Goal: Task Accomplishment & Management: Use online tool/utility

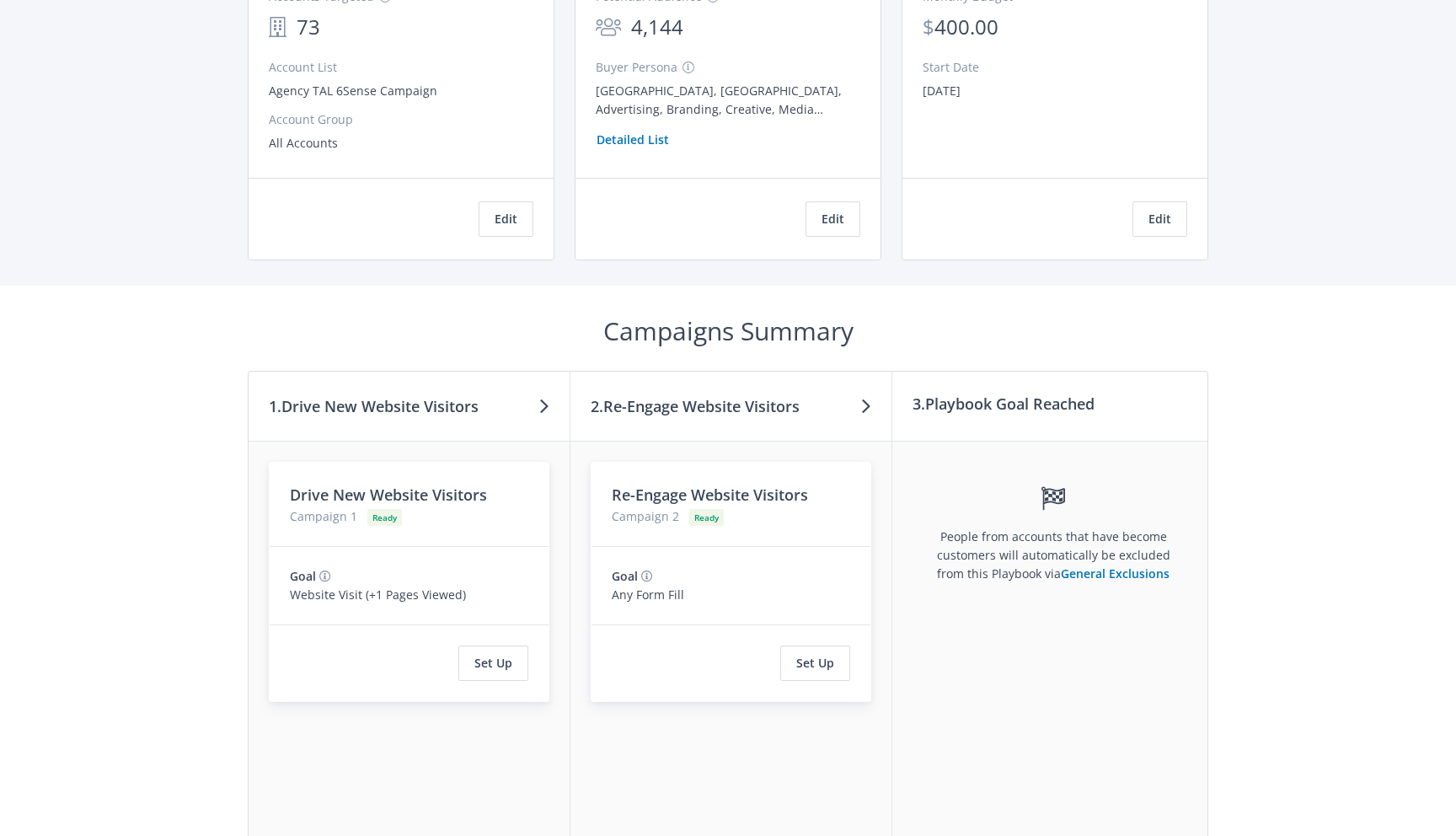
scroll to position [360, 0]
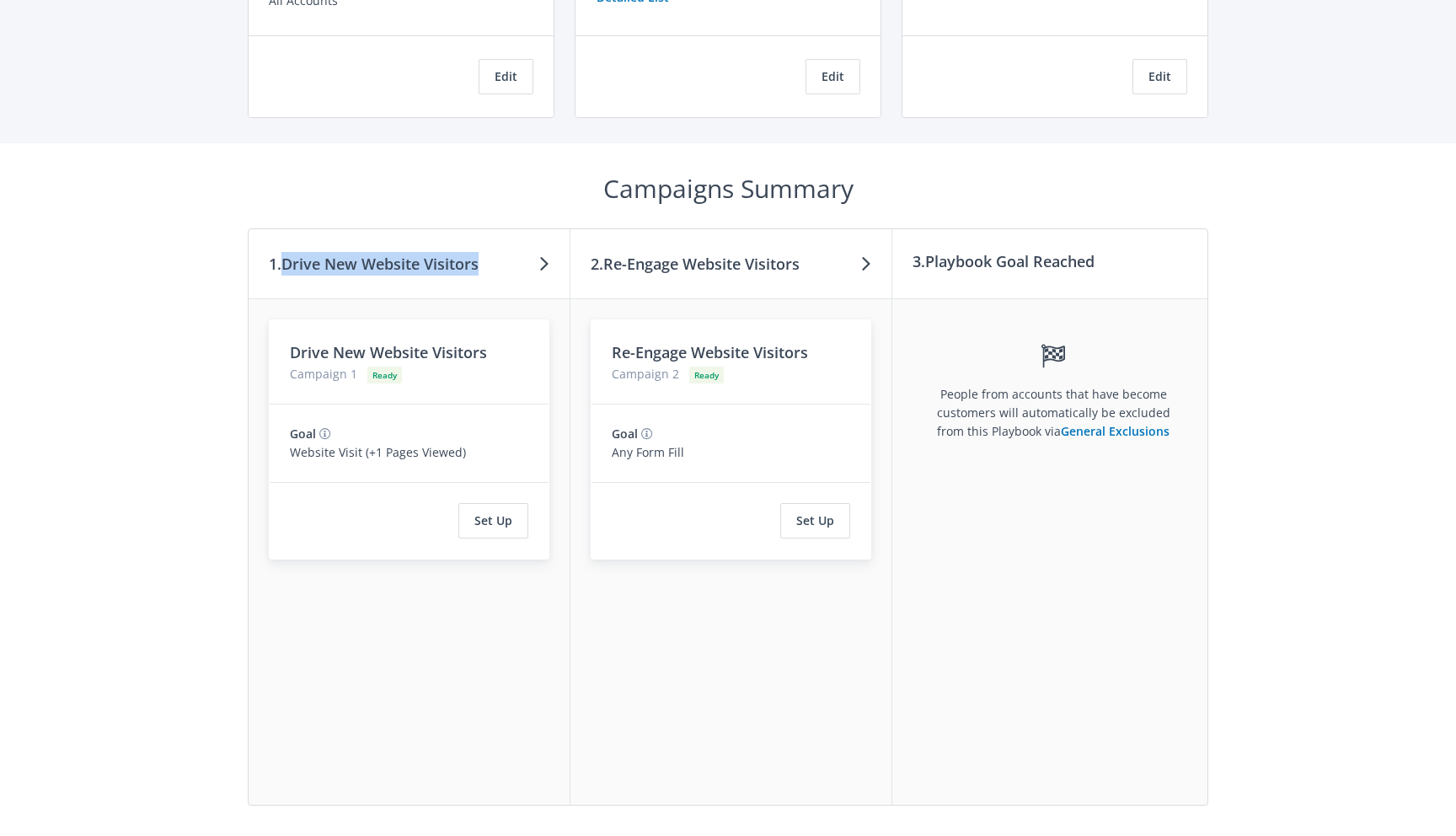
drag, startPoint x: 286, startPoint y: 265, endPoint x: 482, endPoint y: 272, distance: 196.1
click at [482, 272] on div "1. Drive New Website Visitors" at bounding box center [409, 264] width 321 height 70
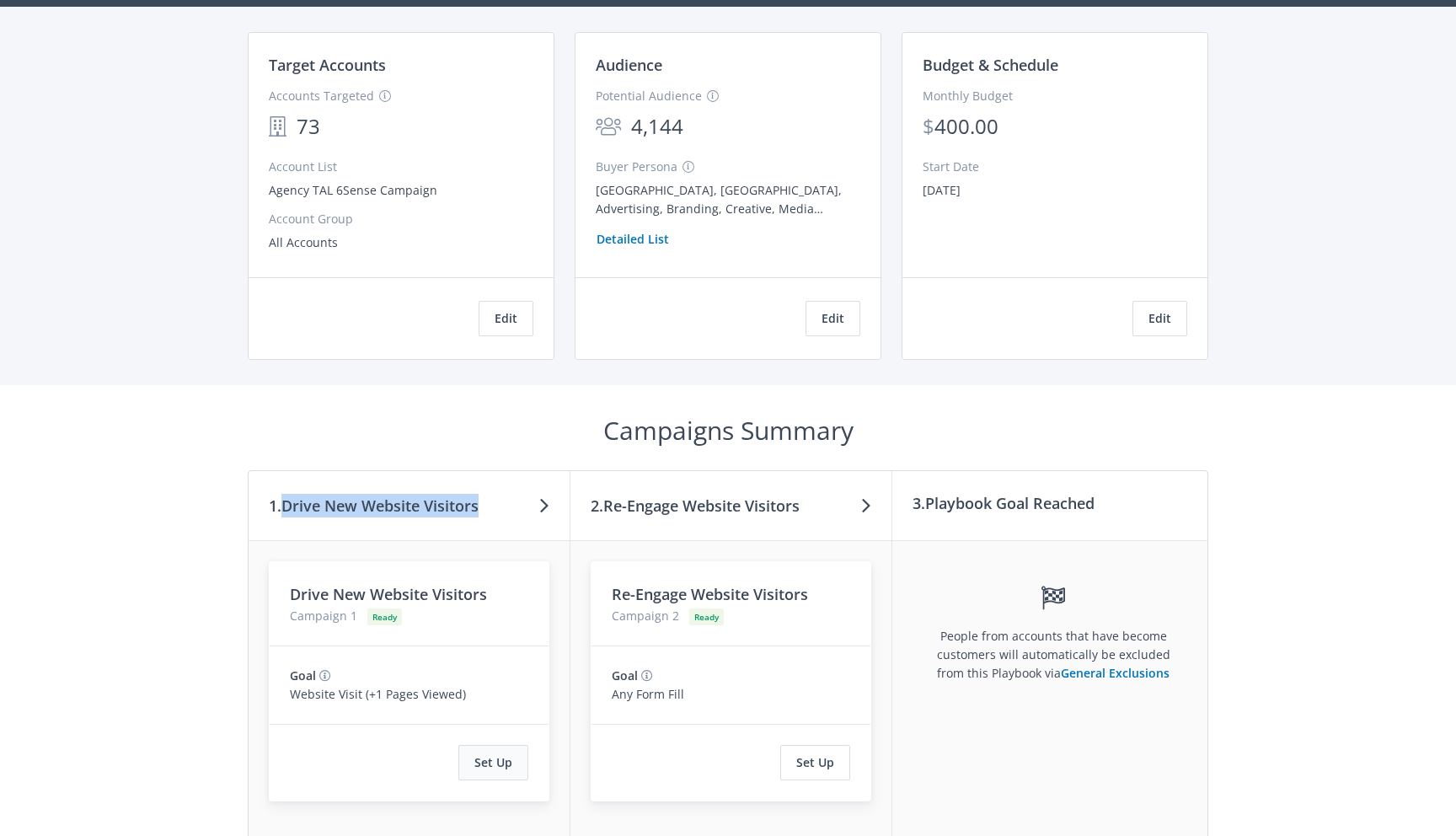
scroll to position [0, 0]
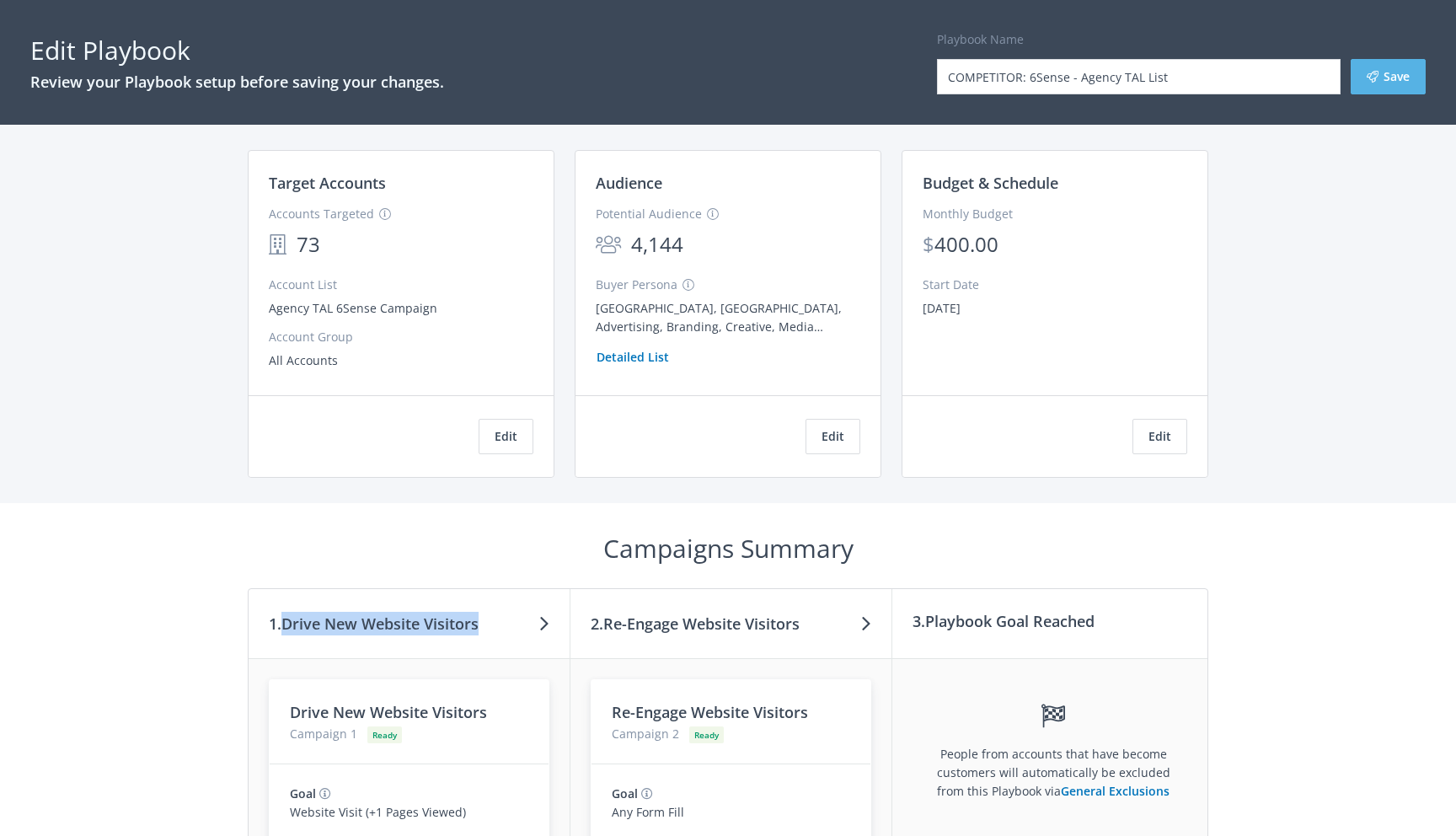
click at [1377, 76] on icon at bounding box center [1372, 76] width 12 height 12
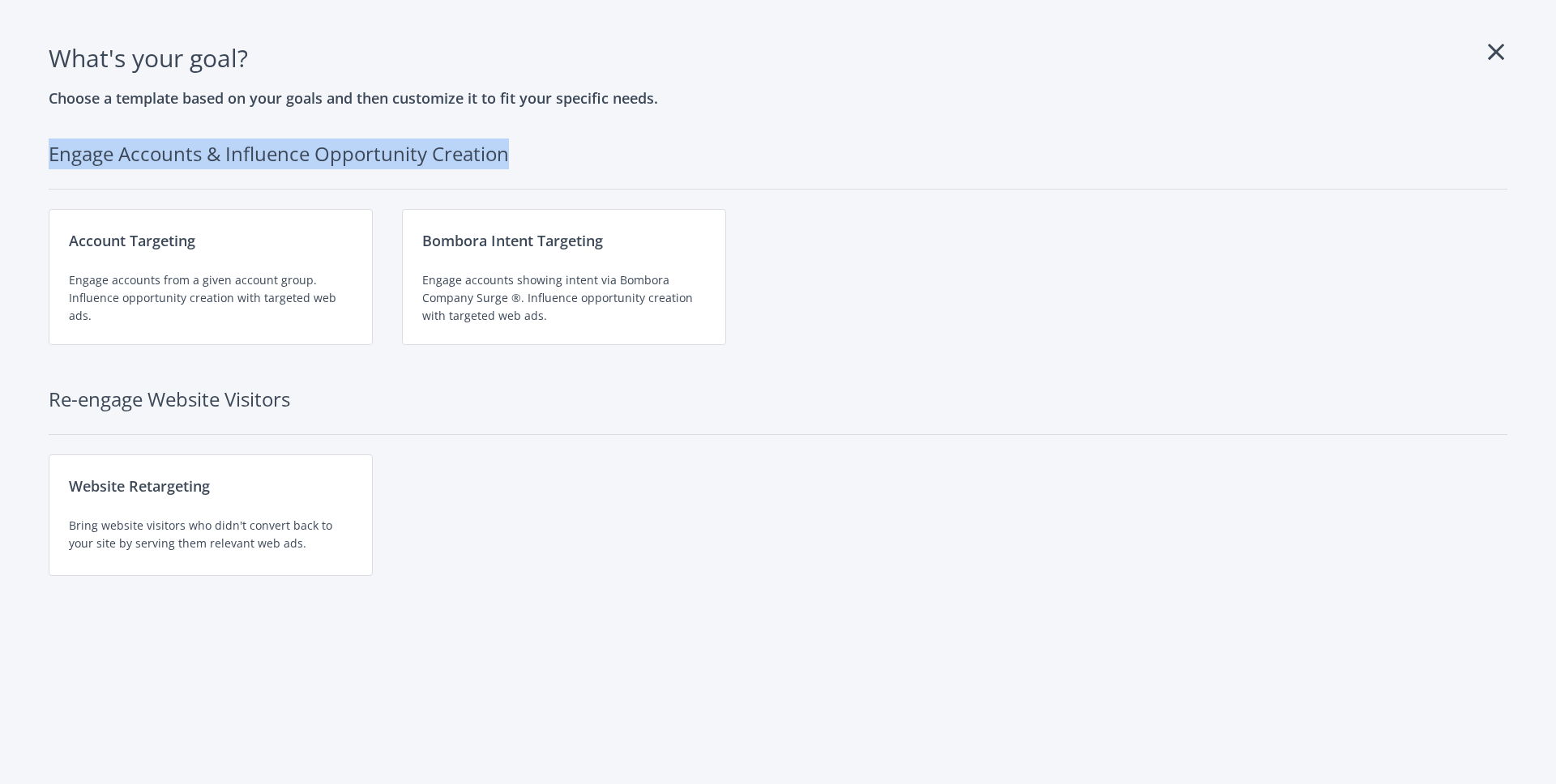
drag, startPoint x: 49, startPoint y: 153, endPoint x: 499, endPoint y: 170, distance: 450.3
click at [499, 170] on h2 "Engage Accounts & Influence Opportunity Creation" at bounding box center [778, 164] width 1459 height 51
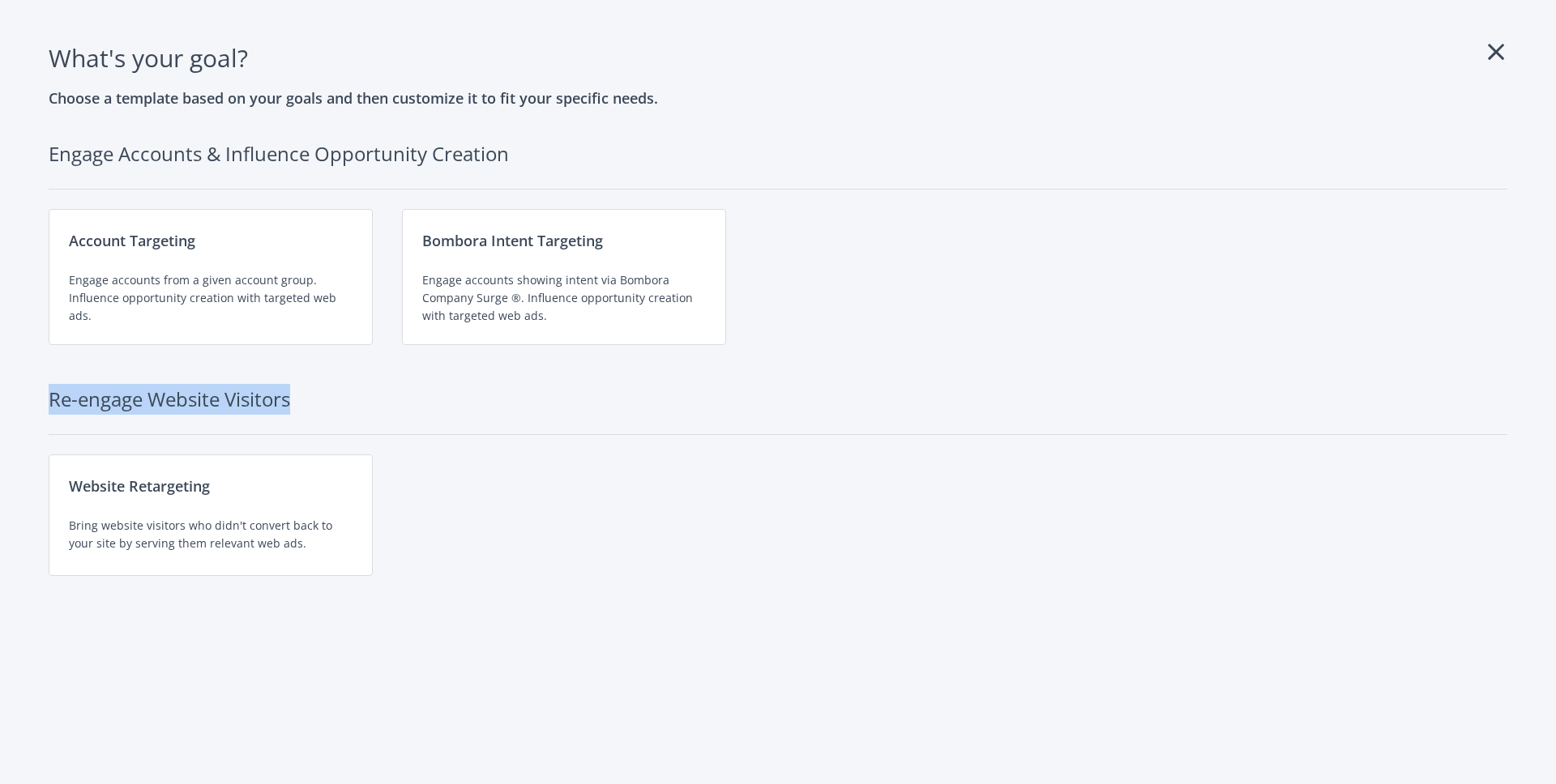
drag, startPoint x: 50, startPoint y: 392, endPoint x: 319, endPoint y: 394, distance: 269.0
click at [319, 394] on h2 "Re-engage Website Visitors" at bounding box center [778, 409] width 1459 height 51
click at [199, 398] on h2 "Re-engage Website Visitors" at bounding box center [778, 409] width 1459 height 51
click at [174, 286] on div "Engage accounts from a given account group. Influence opportunity creation with…" at bounding box center [210, 298] width 284 height 54
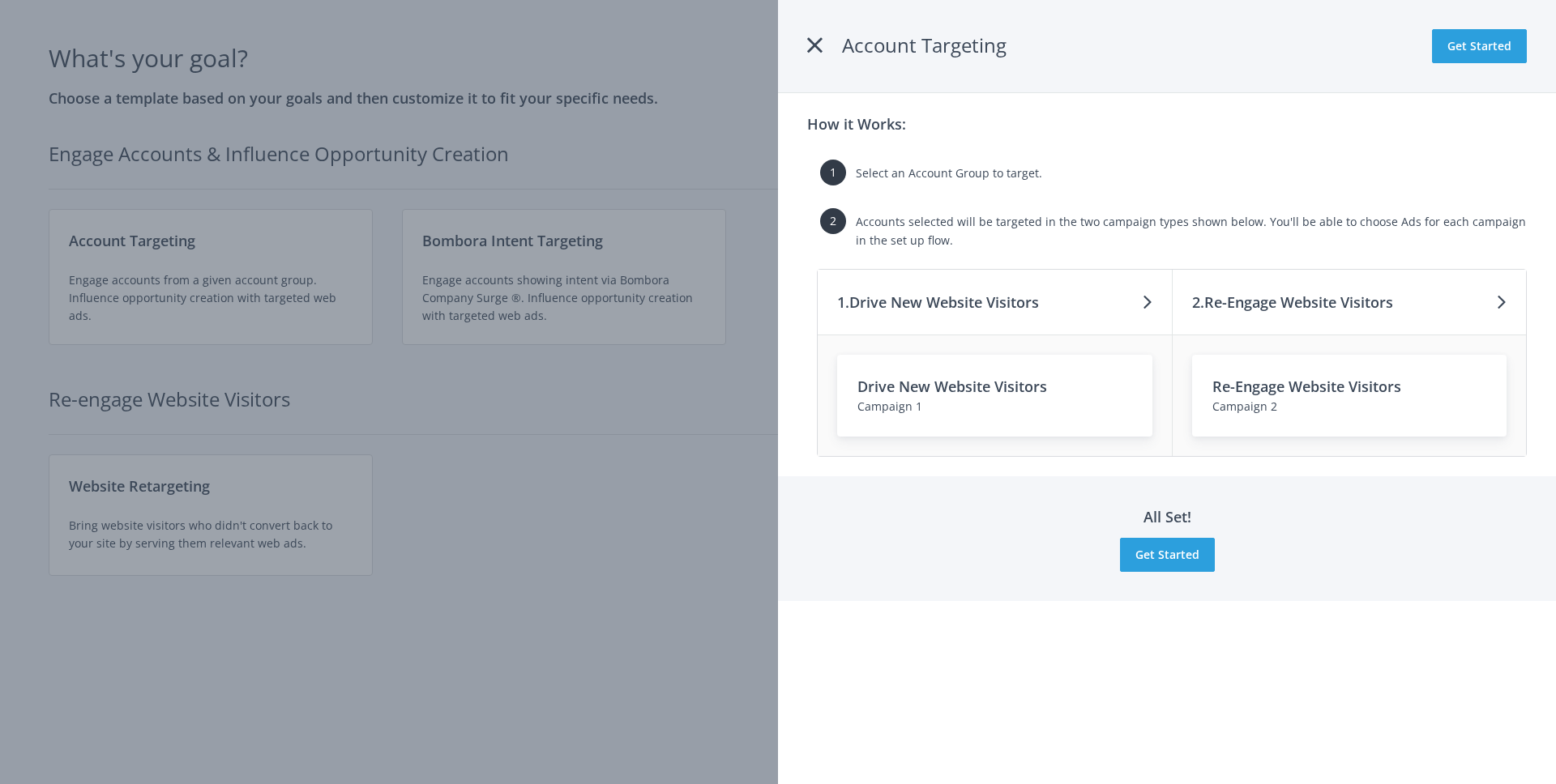
click at [1183, 158] on div "1 Select an Account Group to target." at bounding box center [1167, 179] width 720 height 49
click at [818, 42] on icon at bounding box center [815, 45] width 15 height 29
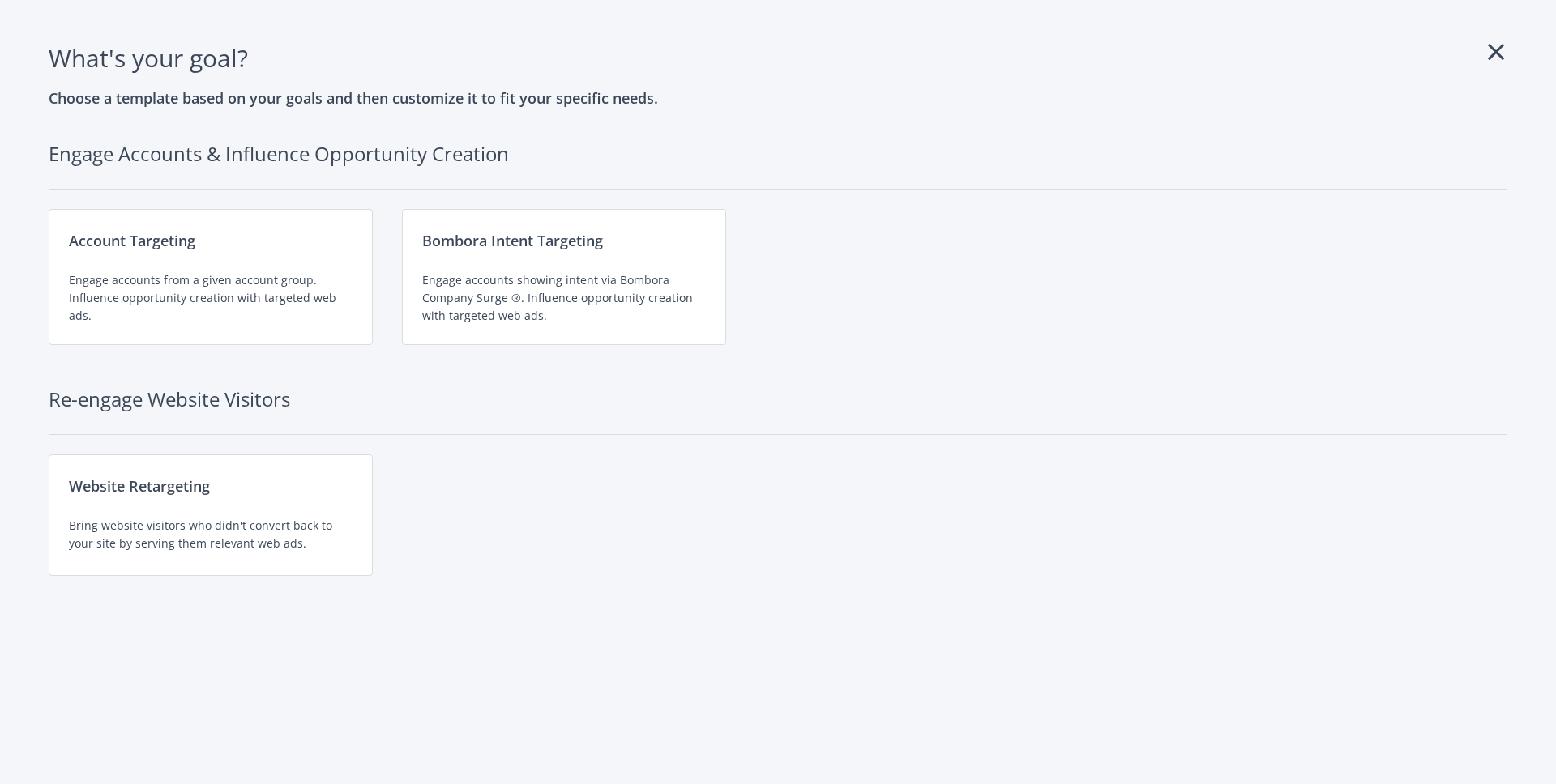
click at [1493, 44] on icon at bounding box center [1496, 52] width 16 height 26
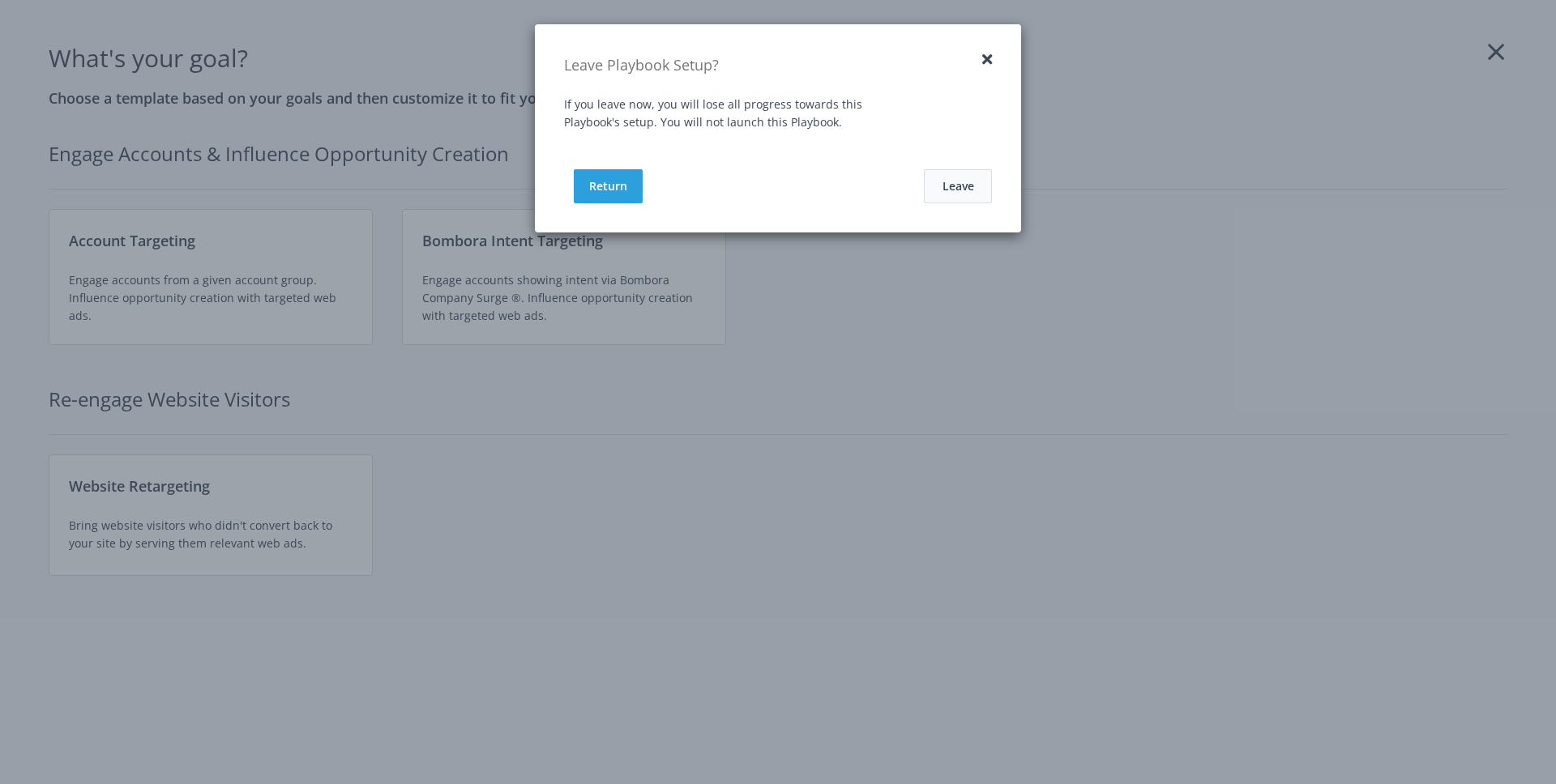
click at [961, 191] on button "Leave" at bounding box center [958, 186] width 68 height 34
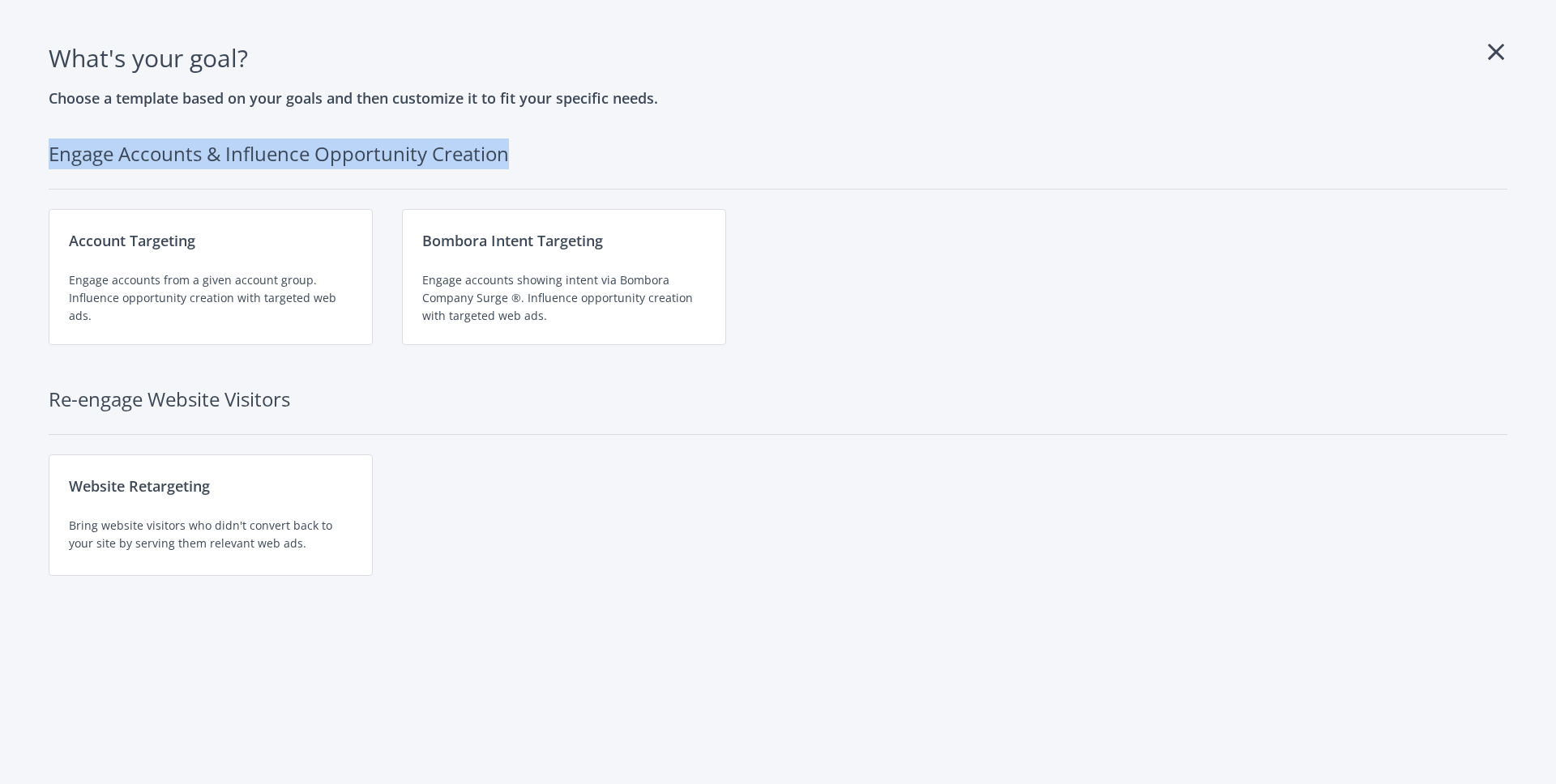
drag, startPoint x: 50, startPoint y: 156, endPoint x: 537, endPoint y: 170, distance: 487.2
click at [537, 170] on h2 "Engage Accounts & Influence Opportunity Creation" at bounding box center [778, 164] width 1459 height 51
click at [152, 175] on h2 "Engage Accounts & Influence Opportunity Creation" at bounding box center [778, 164] width 1459 height 51
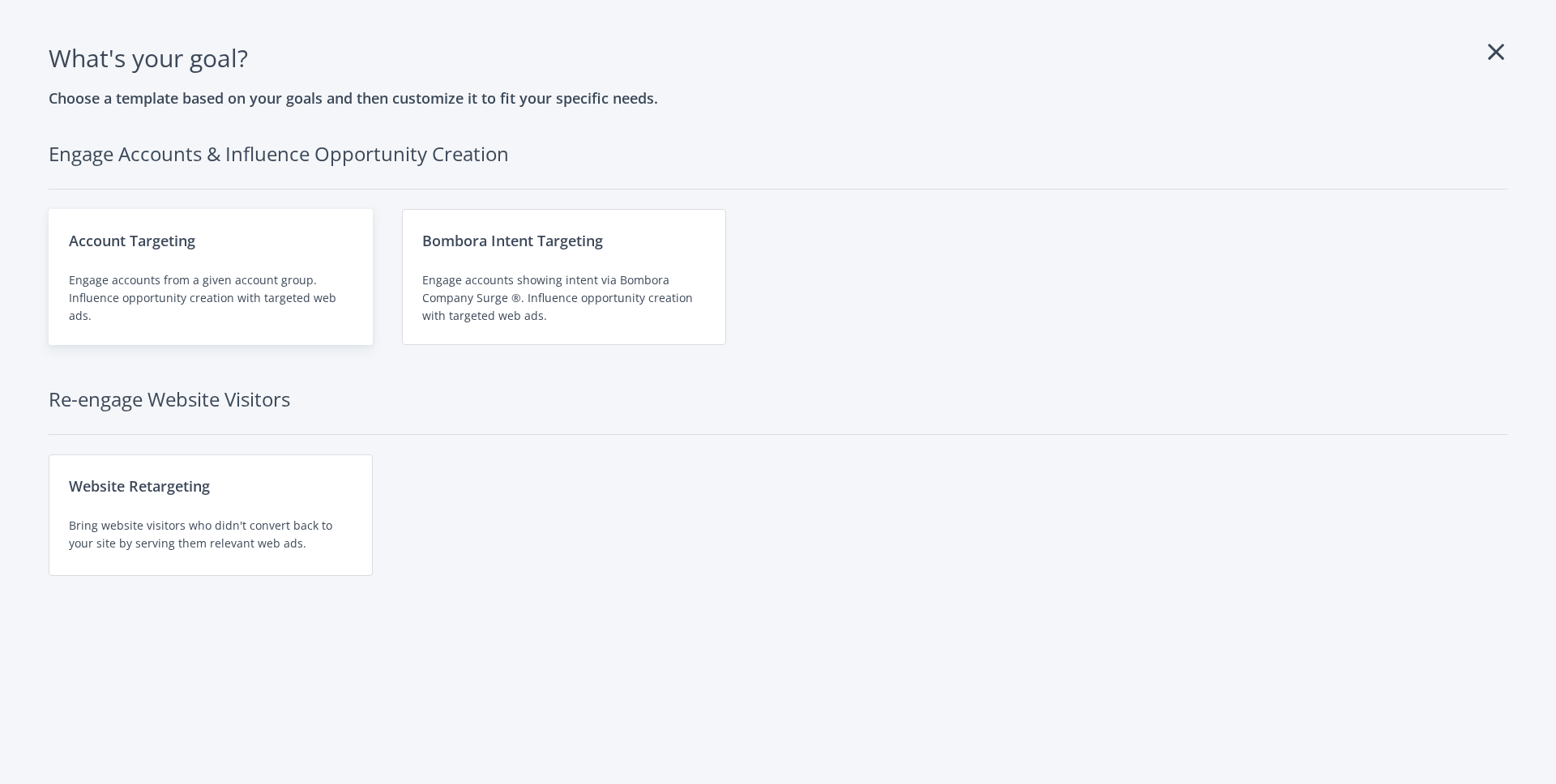
click at [245, 303] on div "Engage accounts from a given account group. Influence opportunity creation with…" at bounding box center [210, 298] width 284 height 54
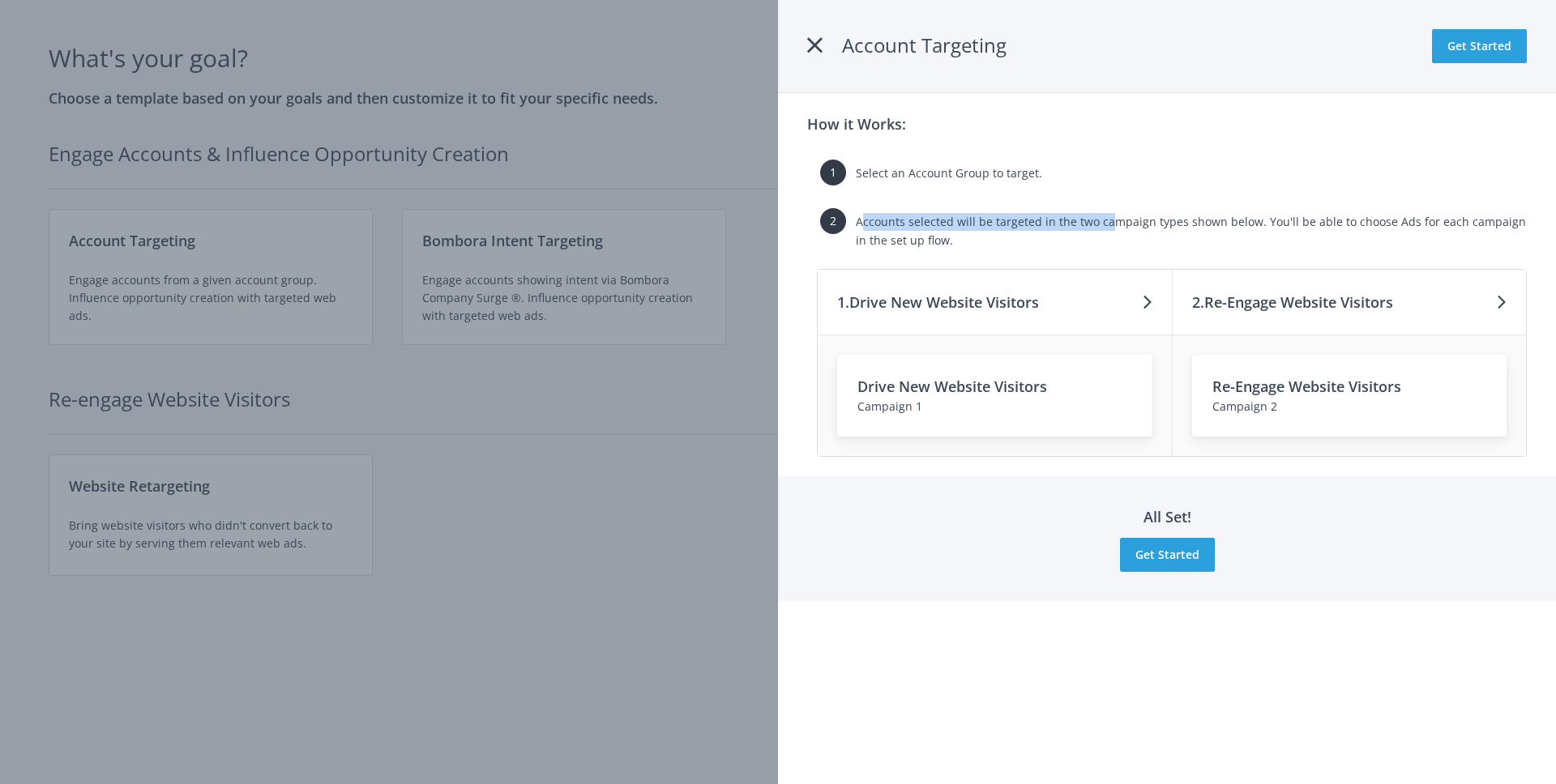
drag, startPoint x: 861, startPoint y: 224, endPoint x: 1108, endPoint y: 216, distance: 247.1
click at [1108, 216] on span "Accounts selected will be targeted in the two campaign types shown below. You'l…" at bounding box center [1191, 230] width 670 height 33
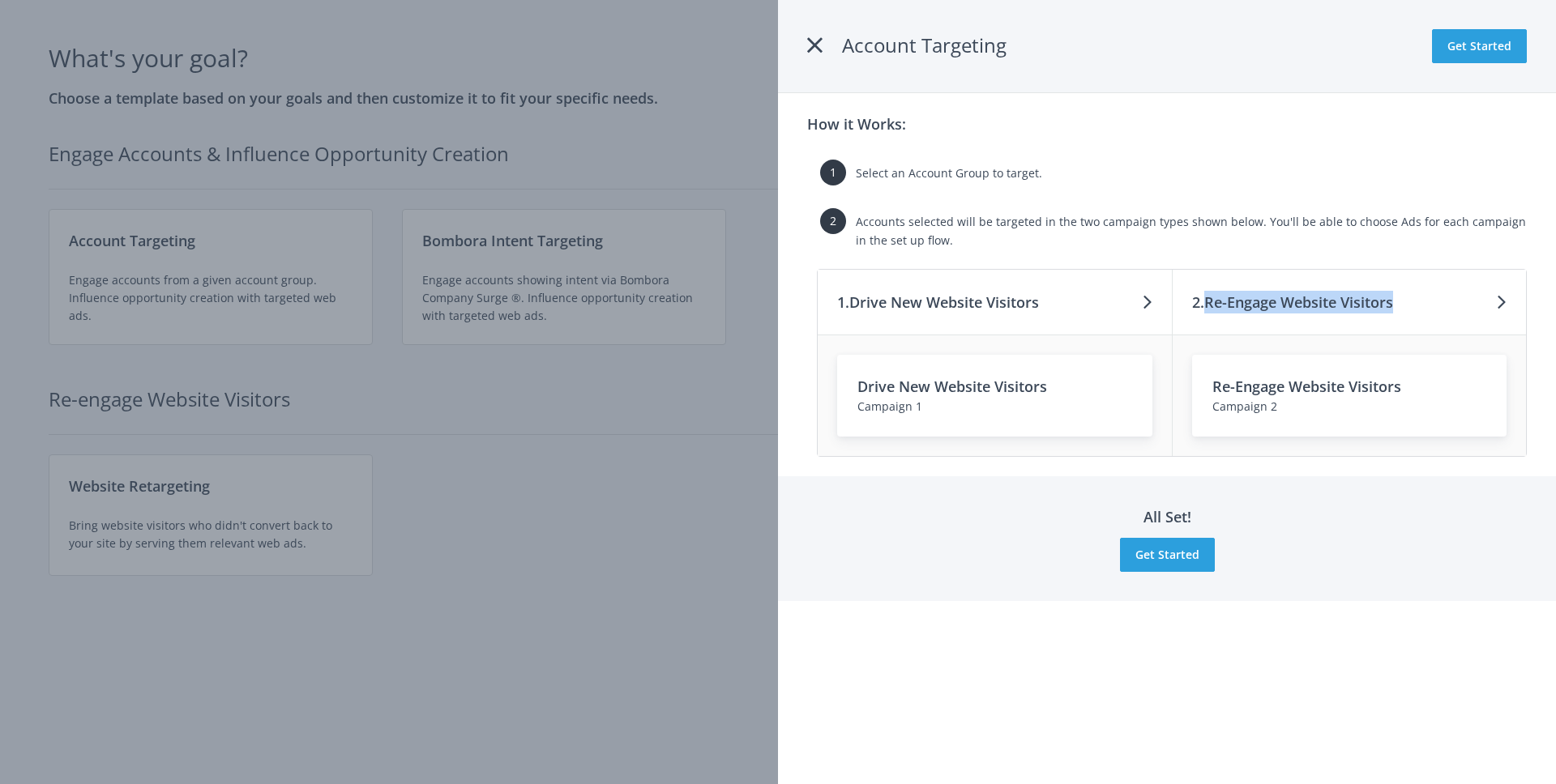
drag, startPoint x: 1209, startPoint y: 300, endPoint x: 1396, endPoint y: 305, distance: 187.1
click at [1393, 305] on h3 "2. Re-Engage Website Visitors" at bounding box center [1293, 302] width 201 height 23
click at [1351, 305] on h3 "2. Re-Engage Website Visitors" at bounding box center [1293, 302] width 201 height 23
click at [979, 389] on h3 "Drive New Website Visitors" at bounding box center [995, 386] width 275 height 23
click at [819, 51] on icon at bounding box center [815, 45] width 15 height 29
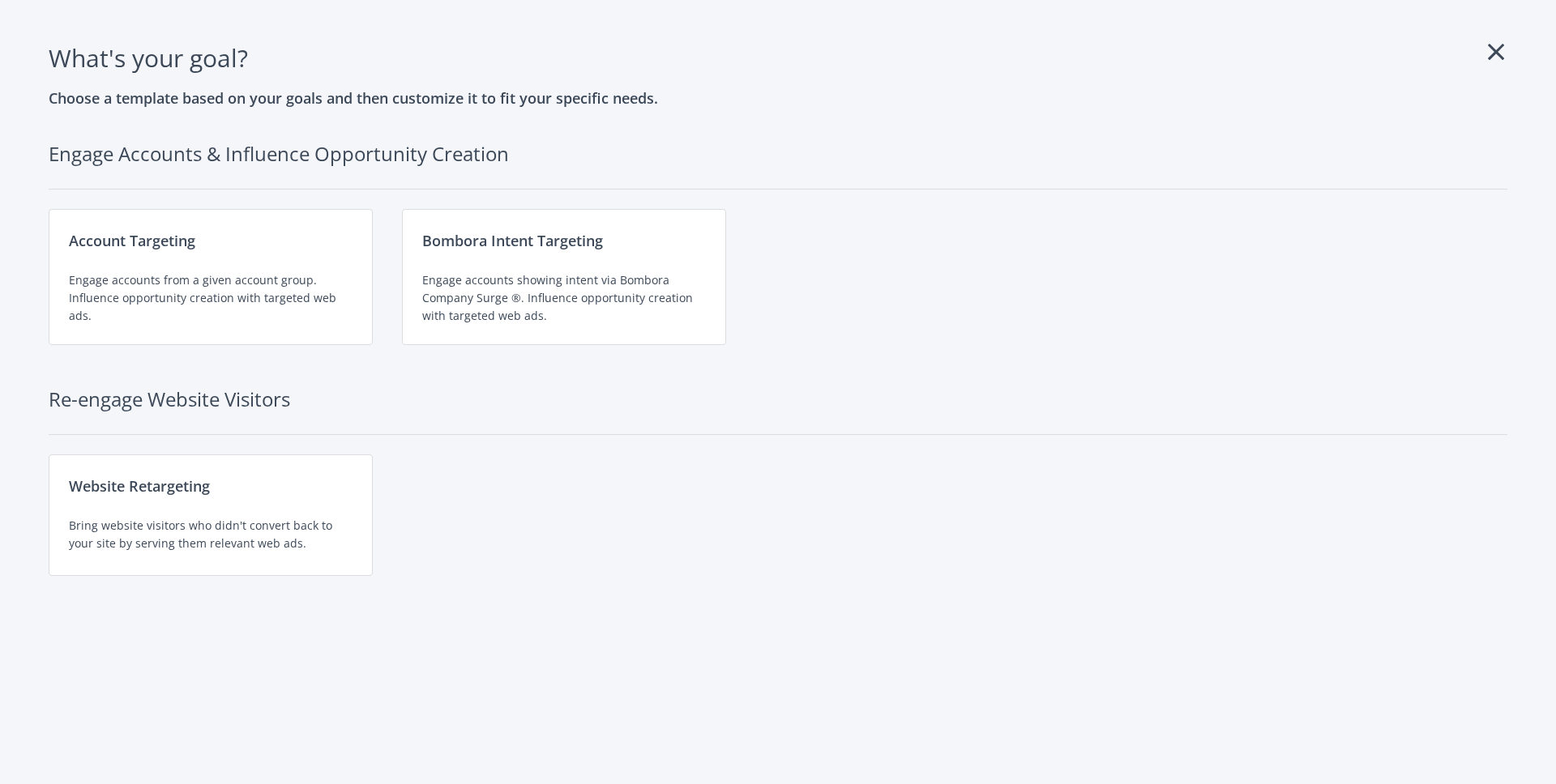
click at [1496, 49] on icon at bounding box center [1496, 52] width 16 height 26
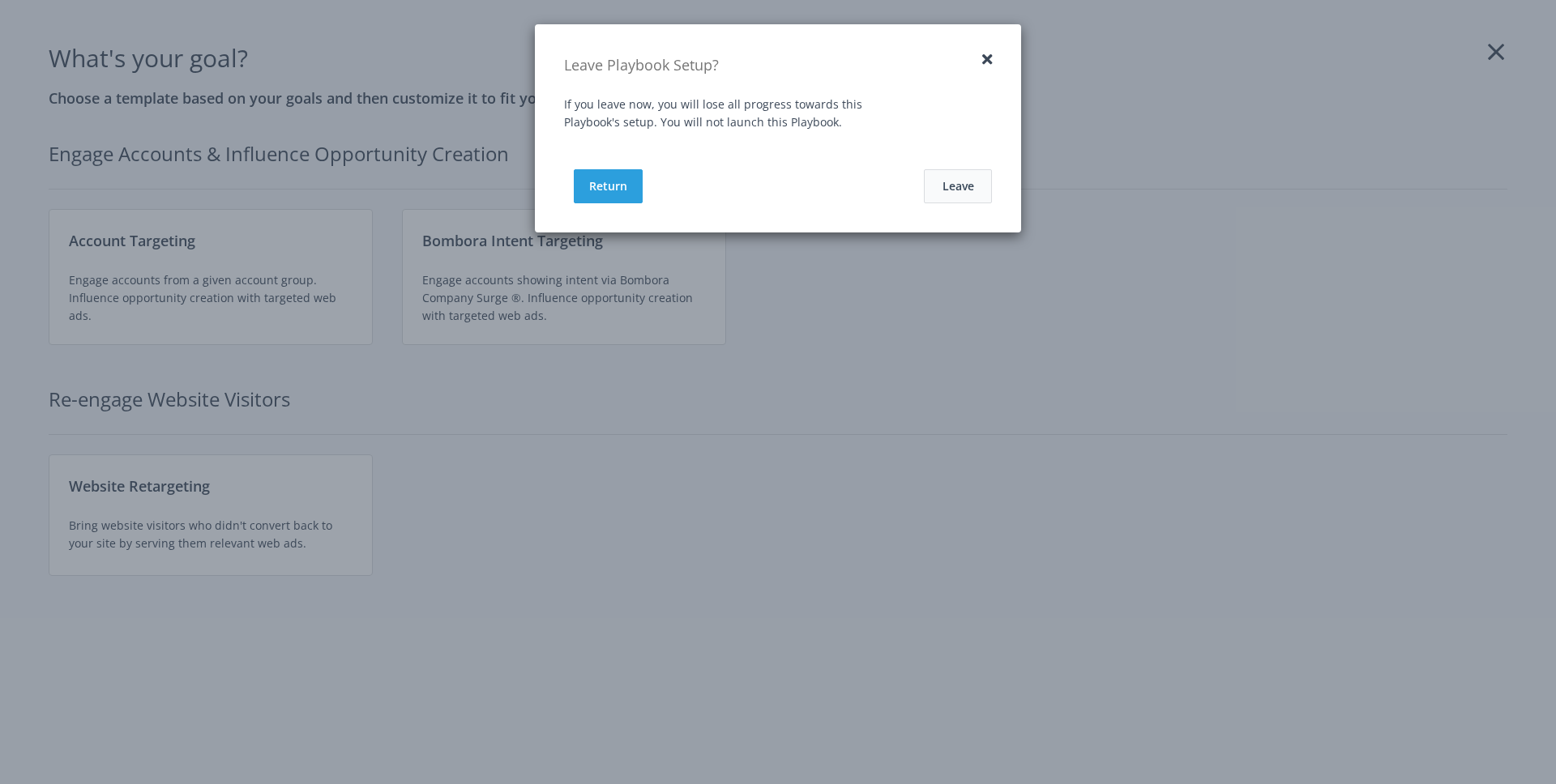
click at [960, 185] on button "Leave" at bounding box center [958, 186] width 68 height 34
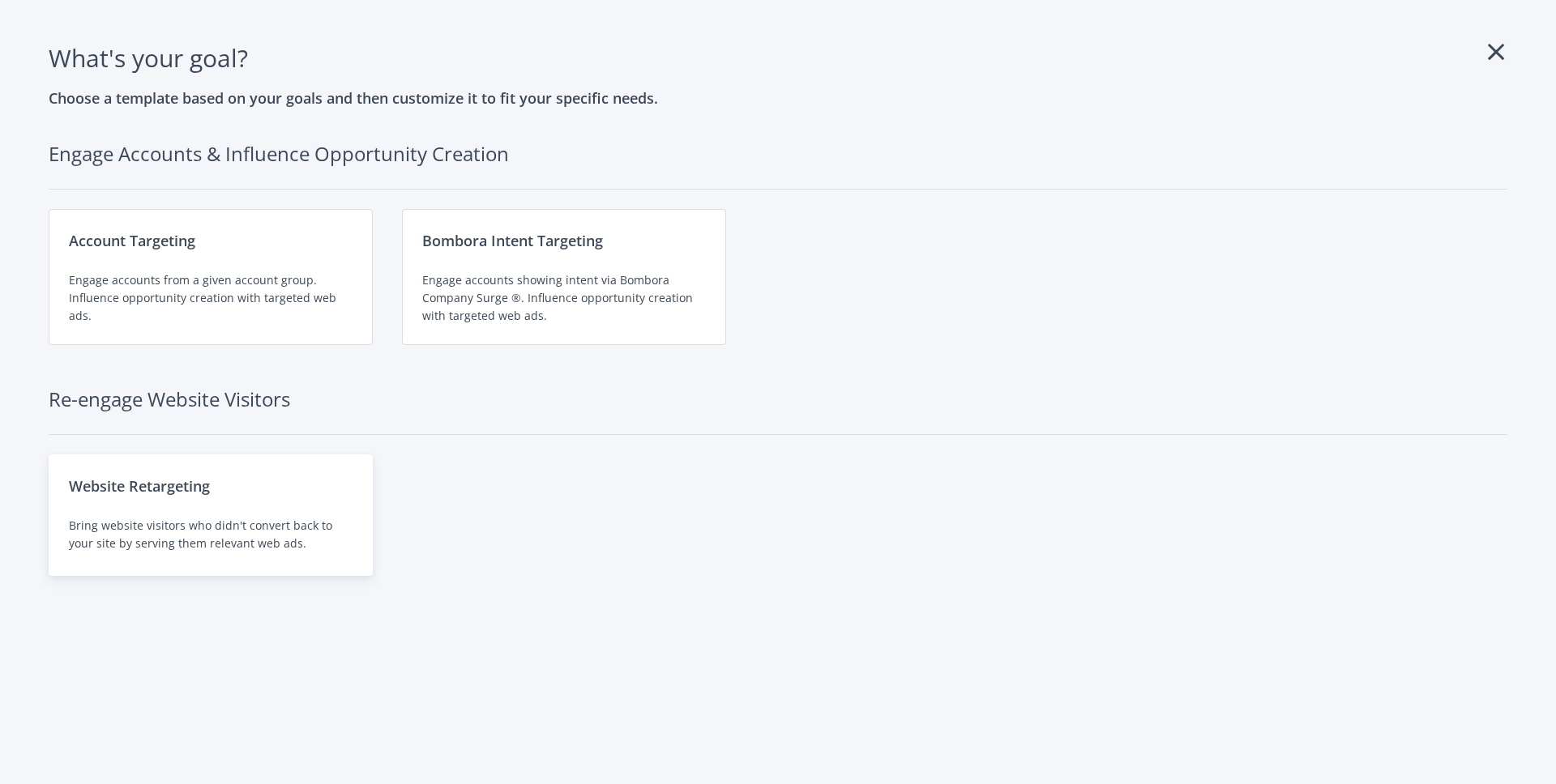
click at [224, 513] on div "Website Retargeting Bring website visitors who didn't convert back to your site…" at bounding box center [210, 515] width 324 height 122
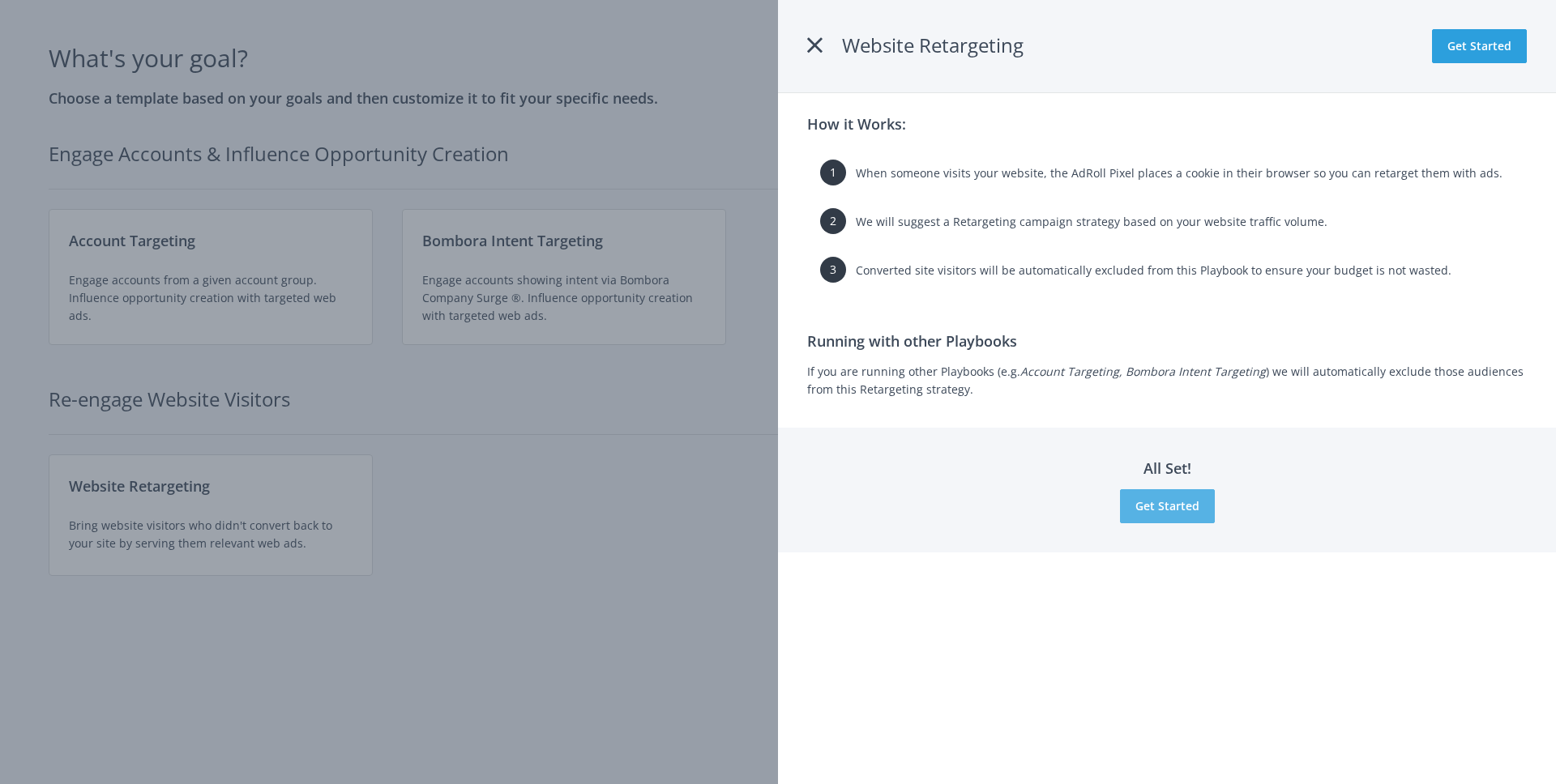
click at [1168, 510] on button "Get Started" at bounding box center [1167, 506] width 95 height 34
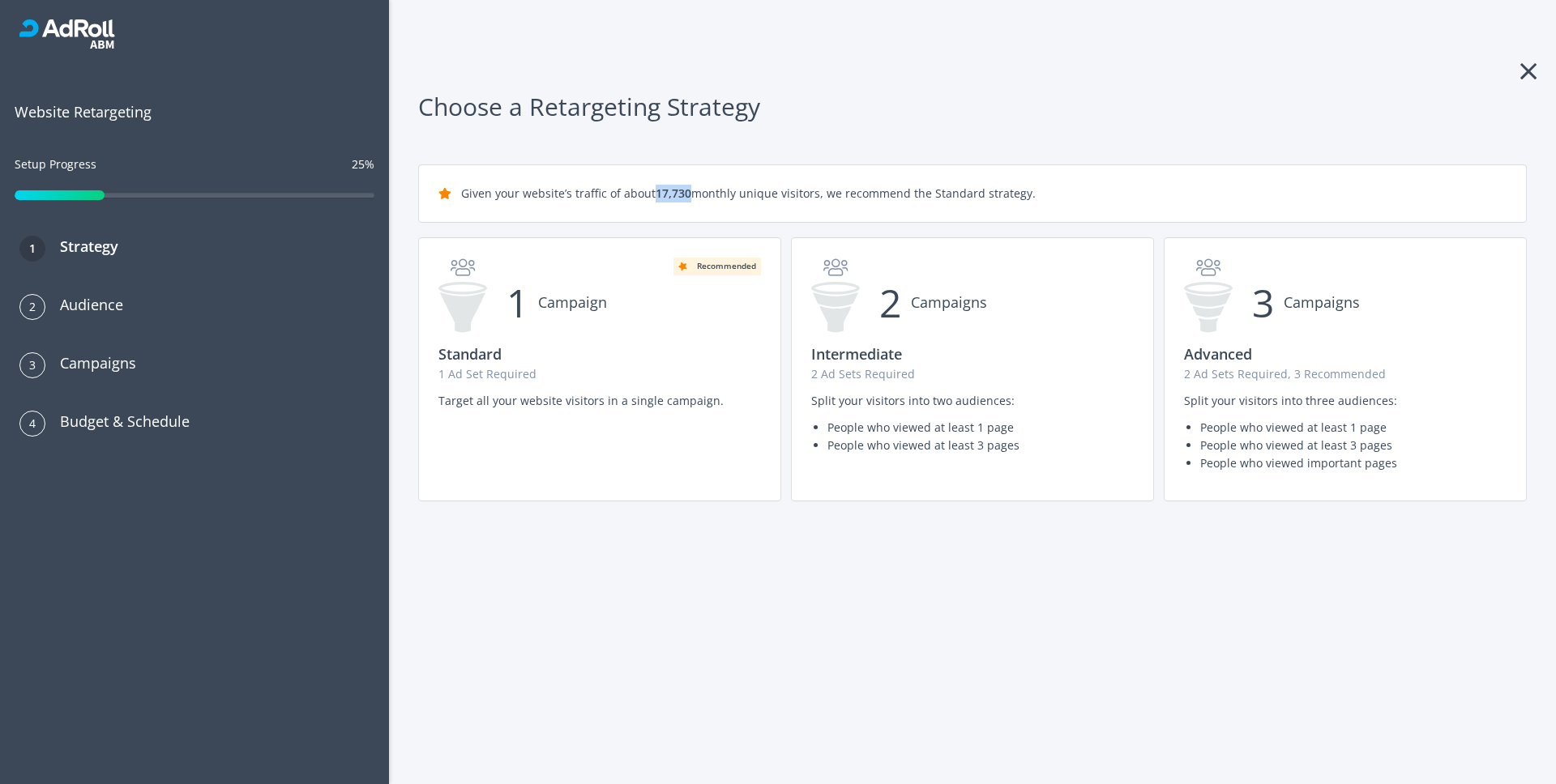
drag, startPoint x: 656, startPoint y: 193, endPoint x: 690, endPoint y: 197, distance: 34.2
click at [690, 197] on div "Given your website’s traffic of about 17,730 monthly unique visitors, we recomm…" at bounding box center [973, 193] width 1107 height 57
click at [713, 197] on div "Given your website’s traffic of about 17,730 monthly unique visitors, we recomm…" at bounding box center [973, 193] width 1107 height 57
drag, startPoint x: 653, startPoint y: 195, endPoint x: 686, endPoint y: 197, distance: 33.1
click at [686, 197] on span "17,730" at bounding box center [674, 193] width 36 height 15
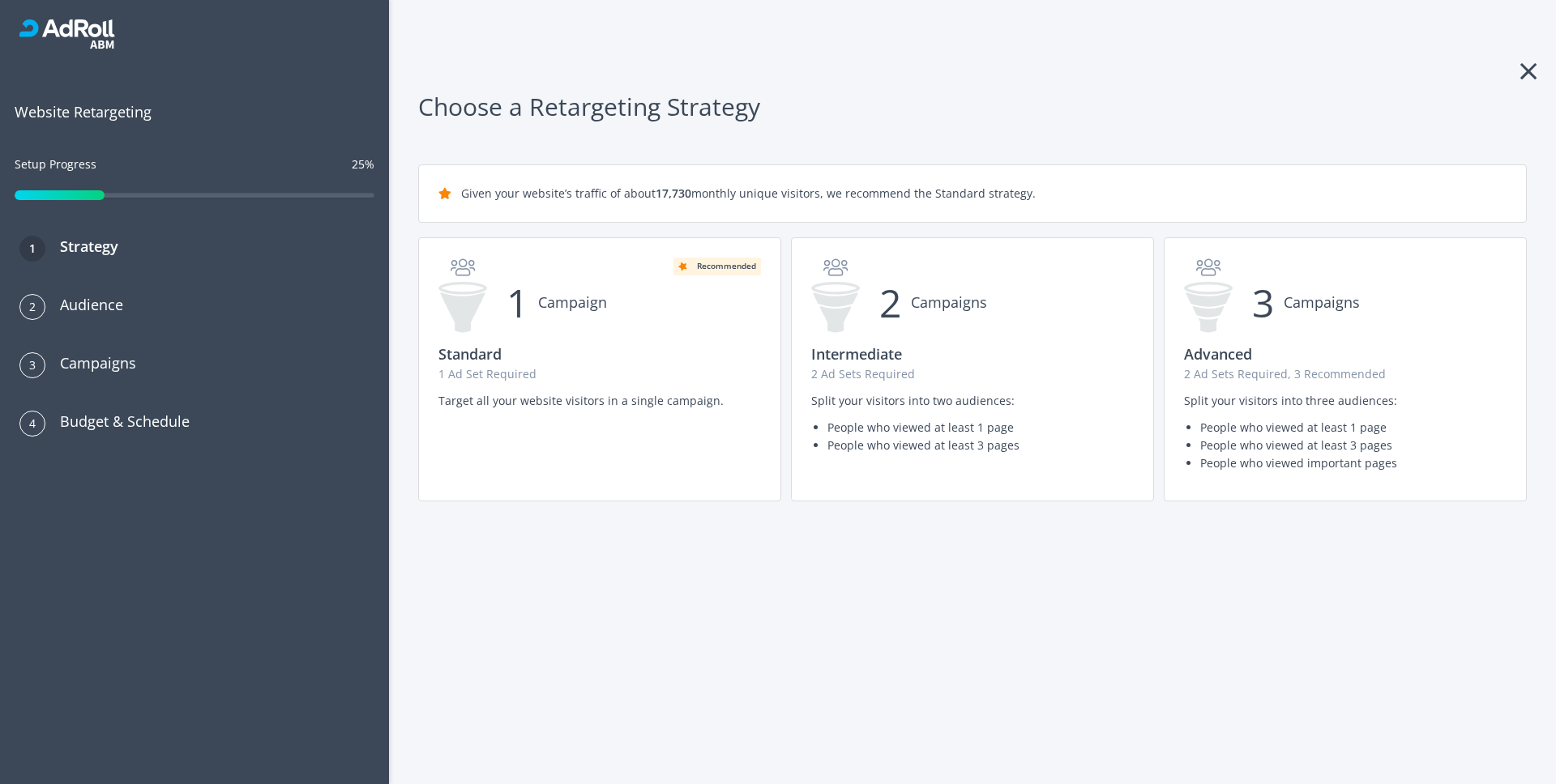
click at [732, 194] on div "Given your website’s traffic of about 17,730 monthly unique visitors, we recomm…" at bounding box center [973, 193] width 1107 height 57
click at [1264, 381] on div "3 Campaigns Advanced 2 Ad Sets Required, 3 Recommended Split your visitors into…" at bounding box center [1345, 365] width 361 height 262
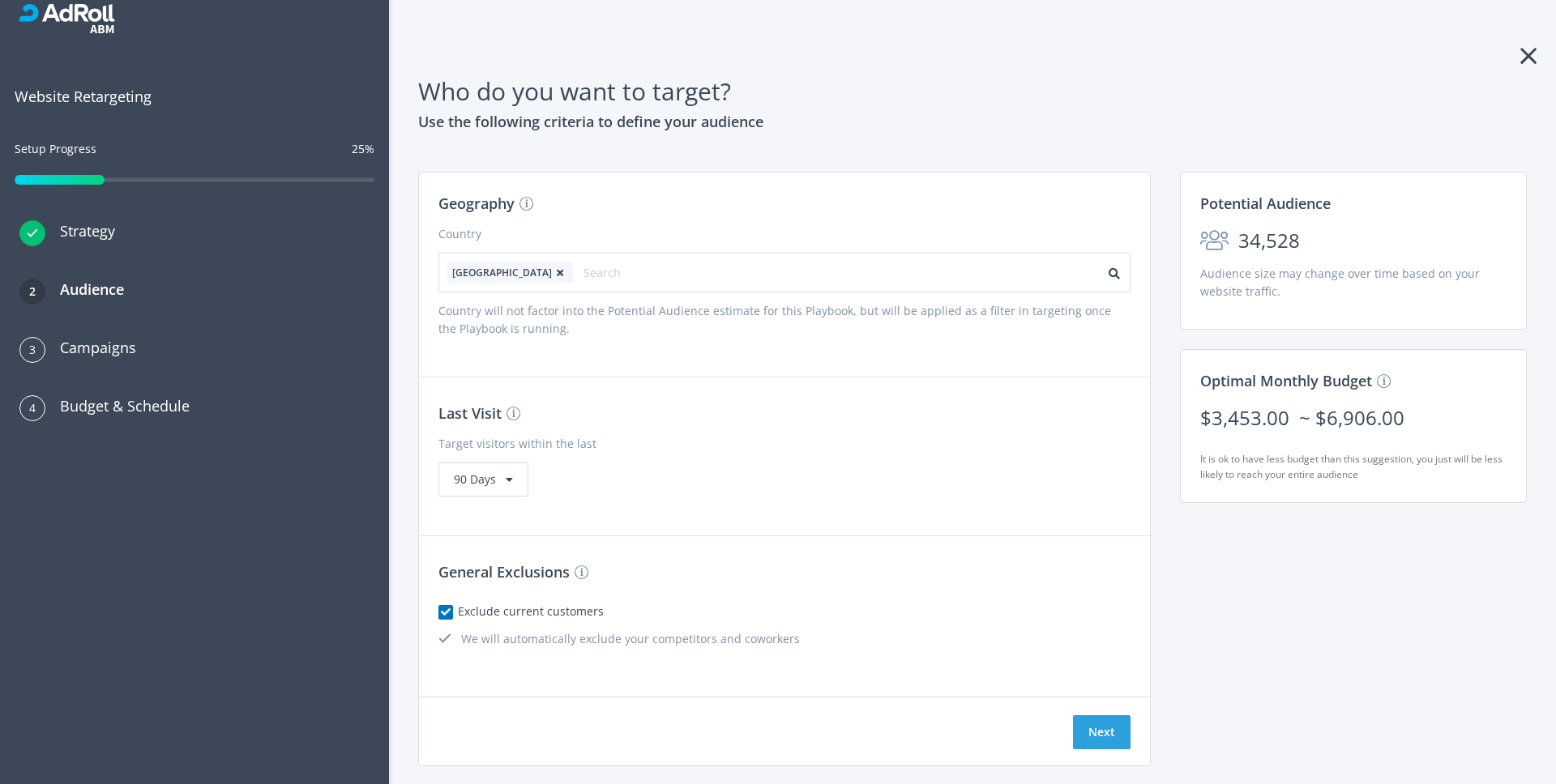
scroll to position [17, 0]
click at [1098, 729] on button "Next" at bounding box center [1102, 730] width 58 height 34
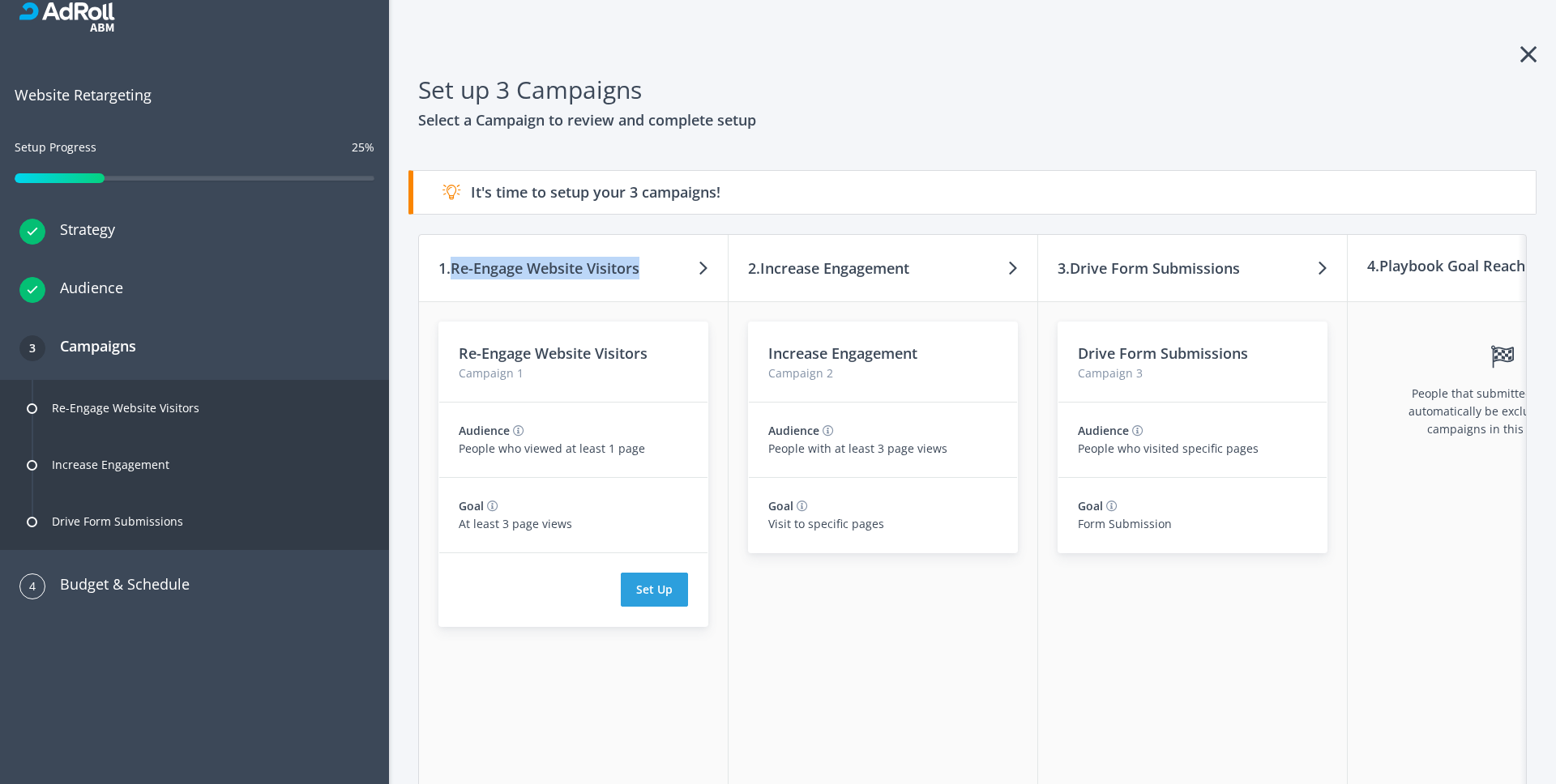
drag, startPoint x: 456, startPoint y: 266, endPoint x: 644, endPoint y: 275, distance: 188.2
click at [644, 275] on div "1. Re-Engage Website Visitors" at bounding box center [573, 268] width 309 height 67
drag, startPoint x: 767, startPoint y: 271, endPoint x: 909, endPoint y: 278, distance: 142.2
click at [909, 278] on h3 "2. Increase Engagement" at bounding box center [828, 268] width 161 height 23
click at [847, 271] on h3 "2. Increase Engagement" at bounding box center [828, 268] width 161 height 23
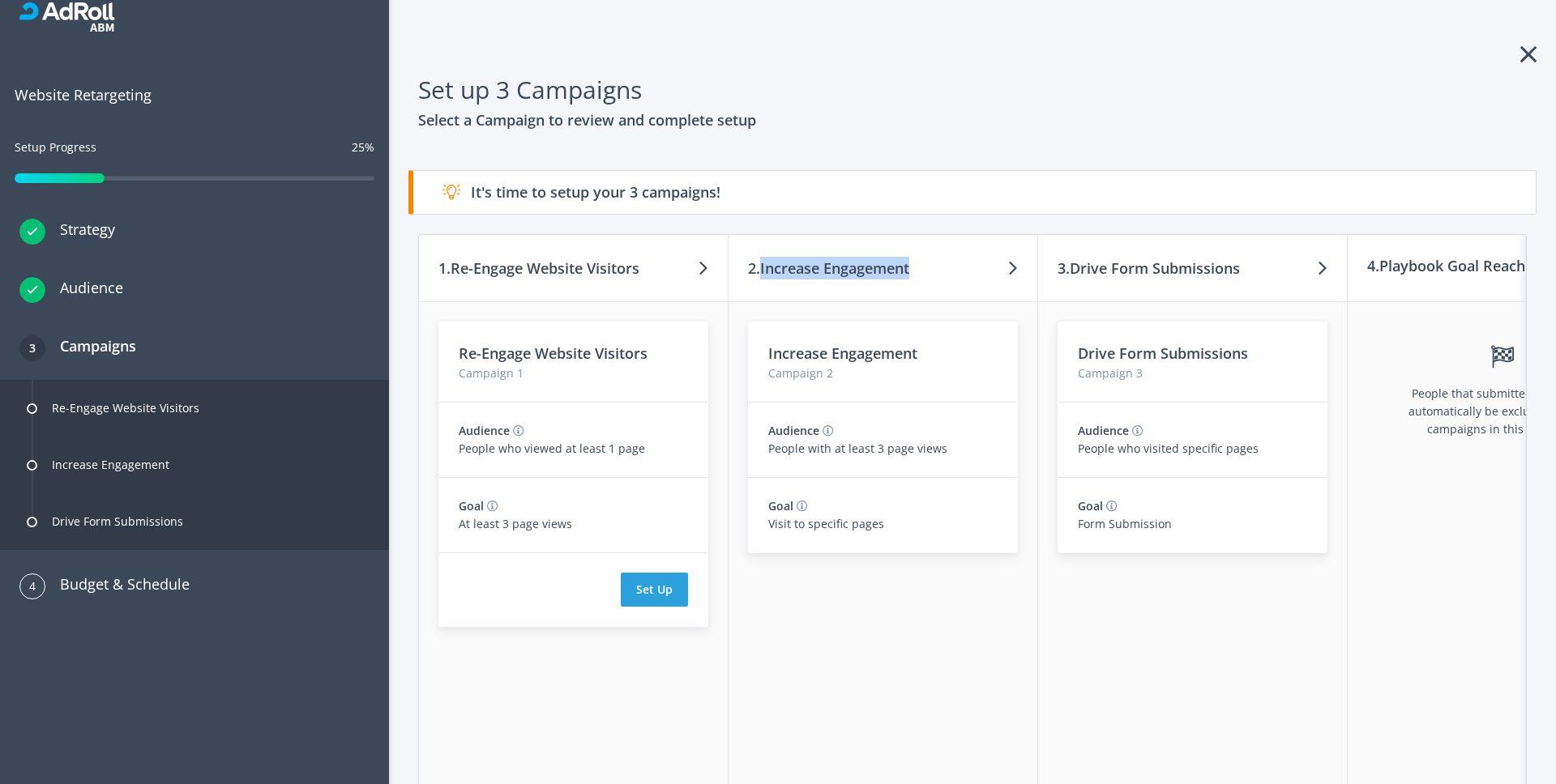
drag, startPoint x: 765, startPoint y: 269, endPoint x: 918, endPoint y: 276, distance: 153.2
click at [918, 276] on div "2. Increase Engagement" at bounding box center [882, 268] width 309 height 67
click at [532, 269] on h3 "1. Re-Engage Website Visitors" at bounding box center [539, 268] width 201 height 23
drag, startPoint x: 455, startPoint y: 264, endPoint x: 645, endPoint y: 276, distance: 190.4
click at [645, 276] on div "1. Re-Engage Website Visitors" at bounding box center [573, 268] width 309 height 67
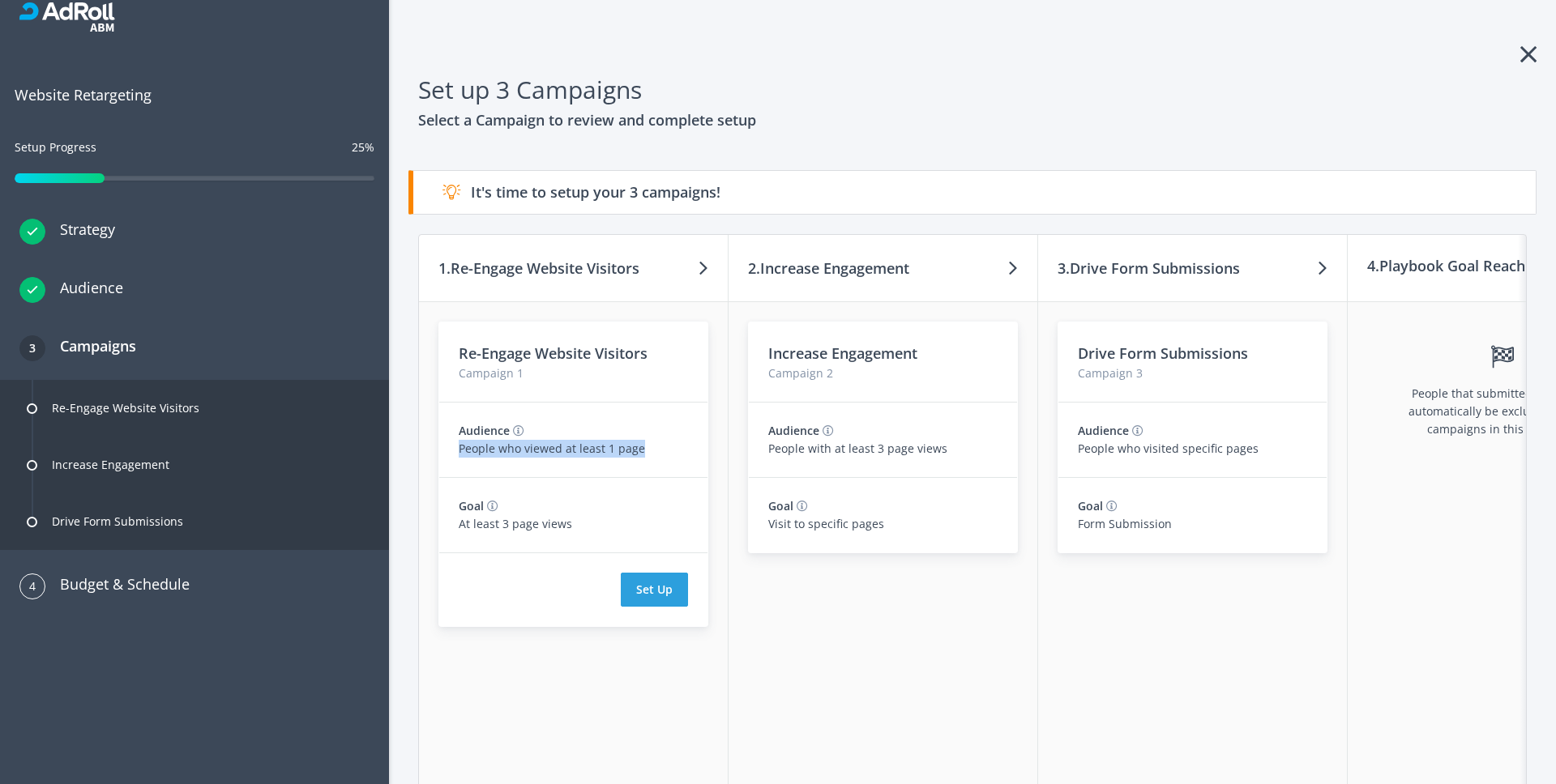
drag, startPoint x: 459, startPoint y: 448, endPoint x: 643, endPoint y: 461, distance: 184.5
click at [643, 461] on div "Audience People who viewed at least 1 page" at bounding box center [573, 440] width 268 height 75
drag, startPoint x: 765, startPoint y: 267, endPoint x: 922, endPoint y: 276, distance: 157.3
click at [922, 276] on div "2. Increase Engagement" at bounding box center [882, 268] width 309 height 67
drag, startPoint x: 771, startPoint y: 449, endPoint x: 952, endPoint y: 456, distance: 181.1
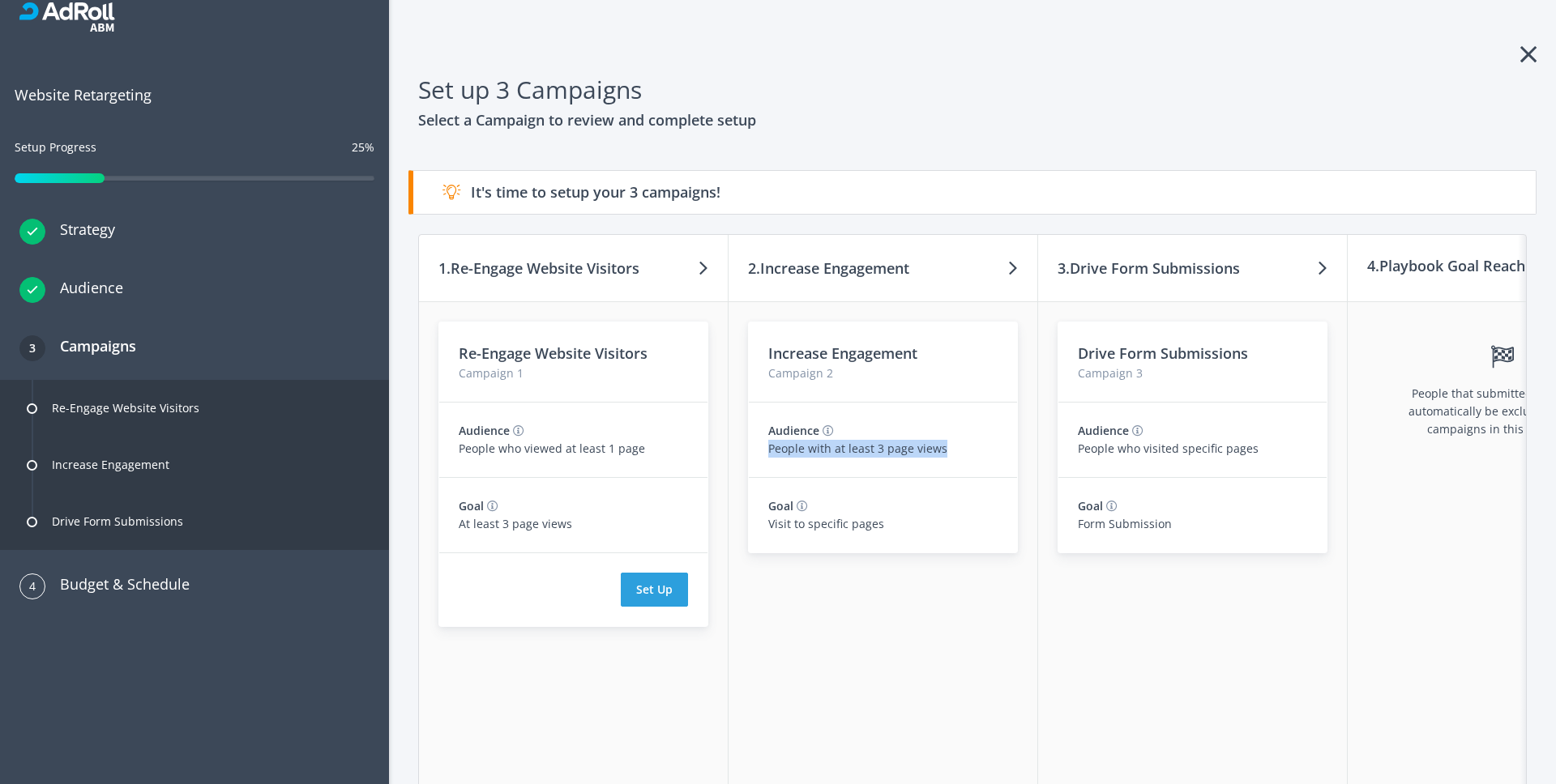
click at [952, 456] on p "People with at least 3 page views" at bounding box center [882, 449] width 229 height 18
click at [933, 450] on p "People with at least 3 page views" at bounding box center [882, 449] width 229 height 18
drag, startPoint x: 1079, startPoint y: 353, endPoint x: 1262, endPoint y: 356, distance: 183.0
click at [1262, 356] on h3 "Drive Form Submissions" at bounding box center [1192, 353] width 229 height 23
drag, startPoint x: 1078, startPoint y: 451, endPoint x: 1245, endPoint y: 460, distance: 167.2
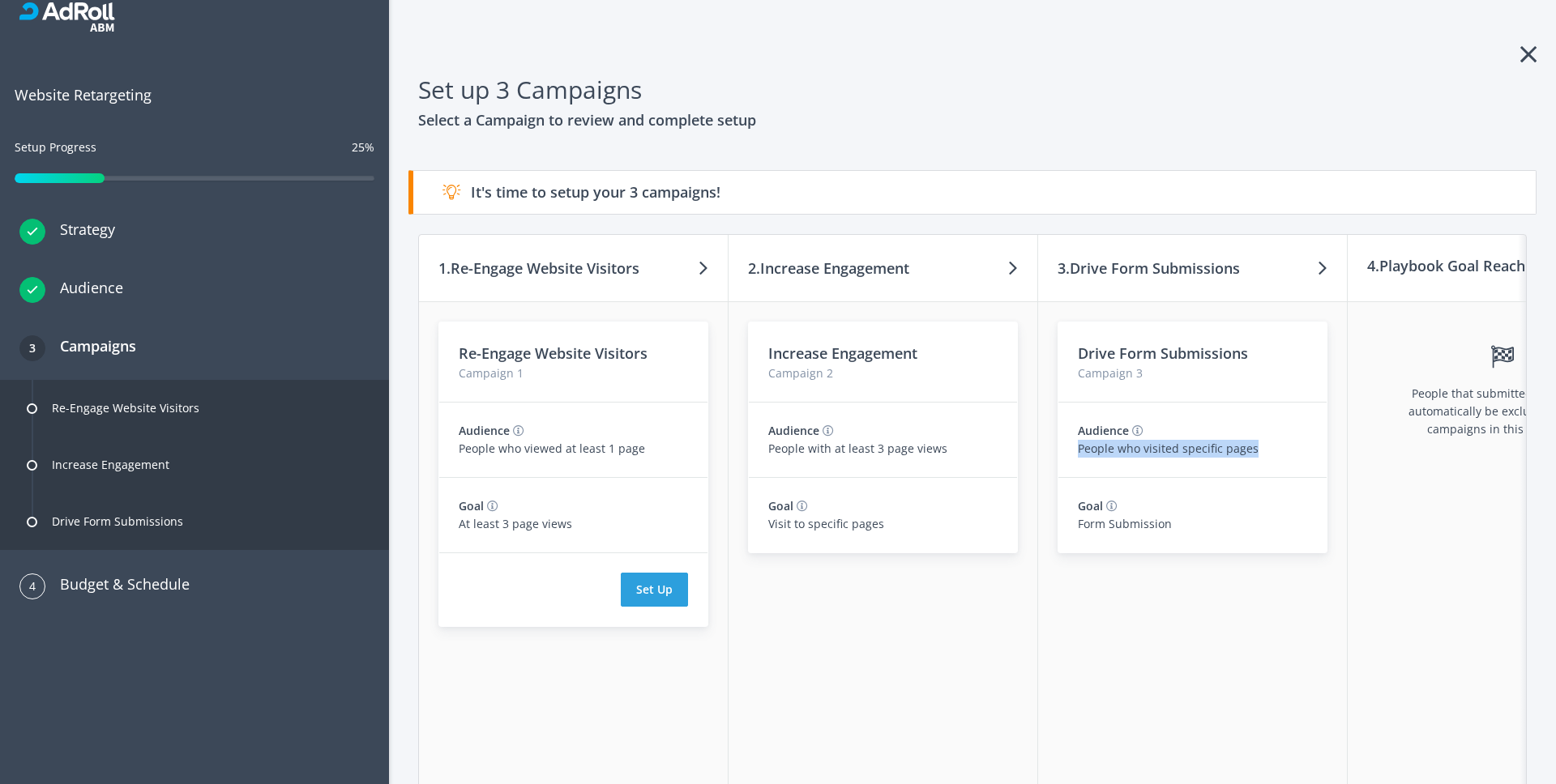
click at [1245, 460] on div "Audience People who visited specific pages" at bounding box center [1192, 440] width 268 height 75
click at [1194, 634] on div "Drive Form Submissions Campaign 3 Audience People who visited specific pages Go…" at bounding box center [1192, 545] width 309 height 486
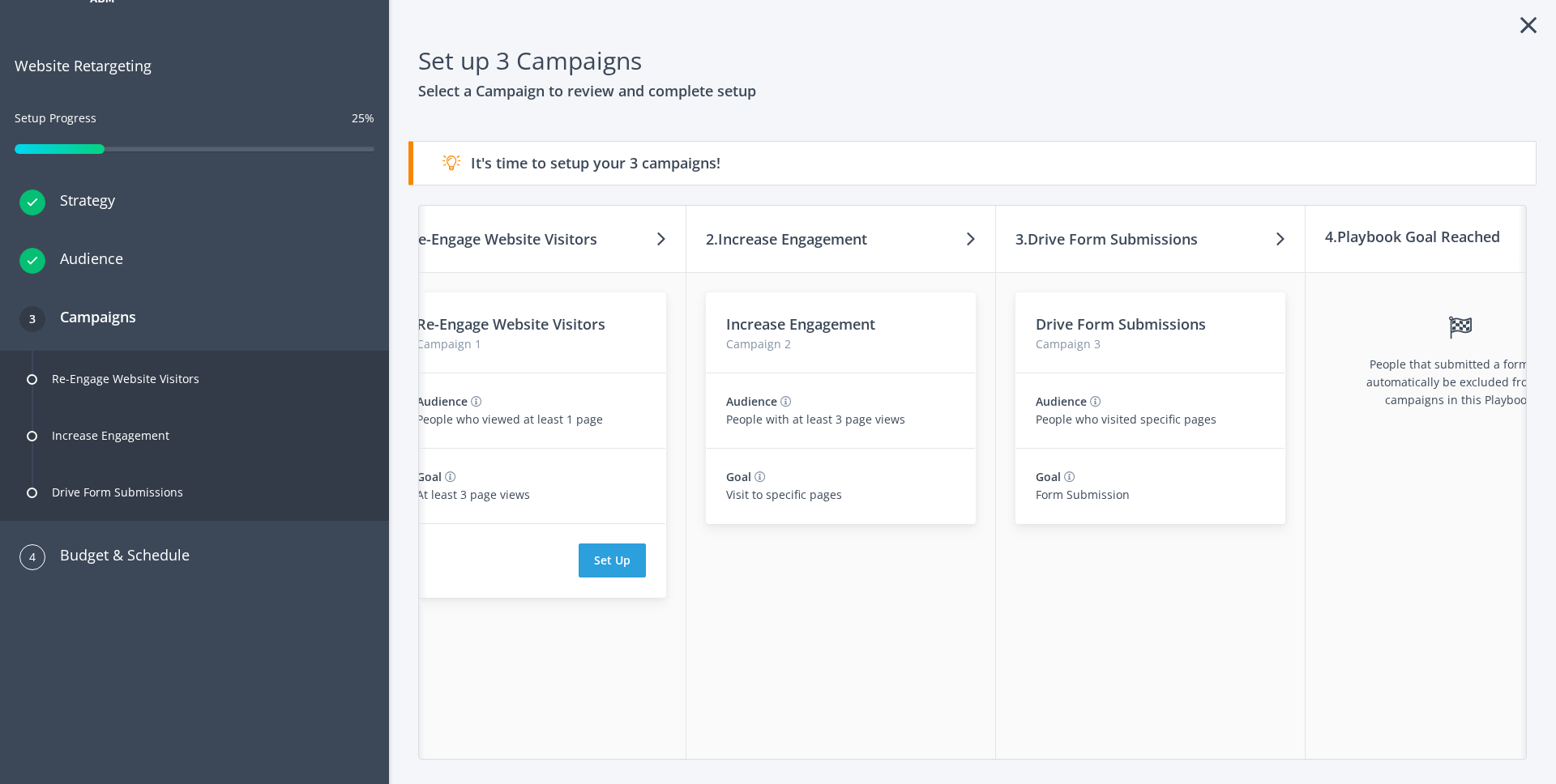
scroll to position [44, 0]
